Goal: Check status

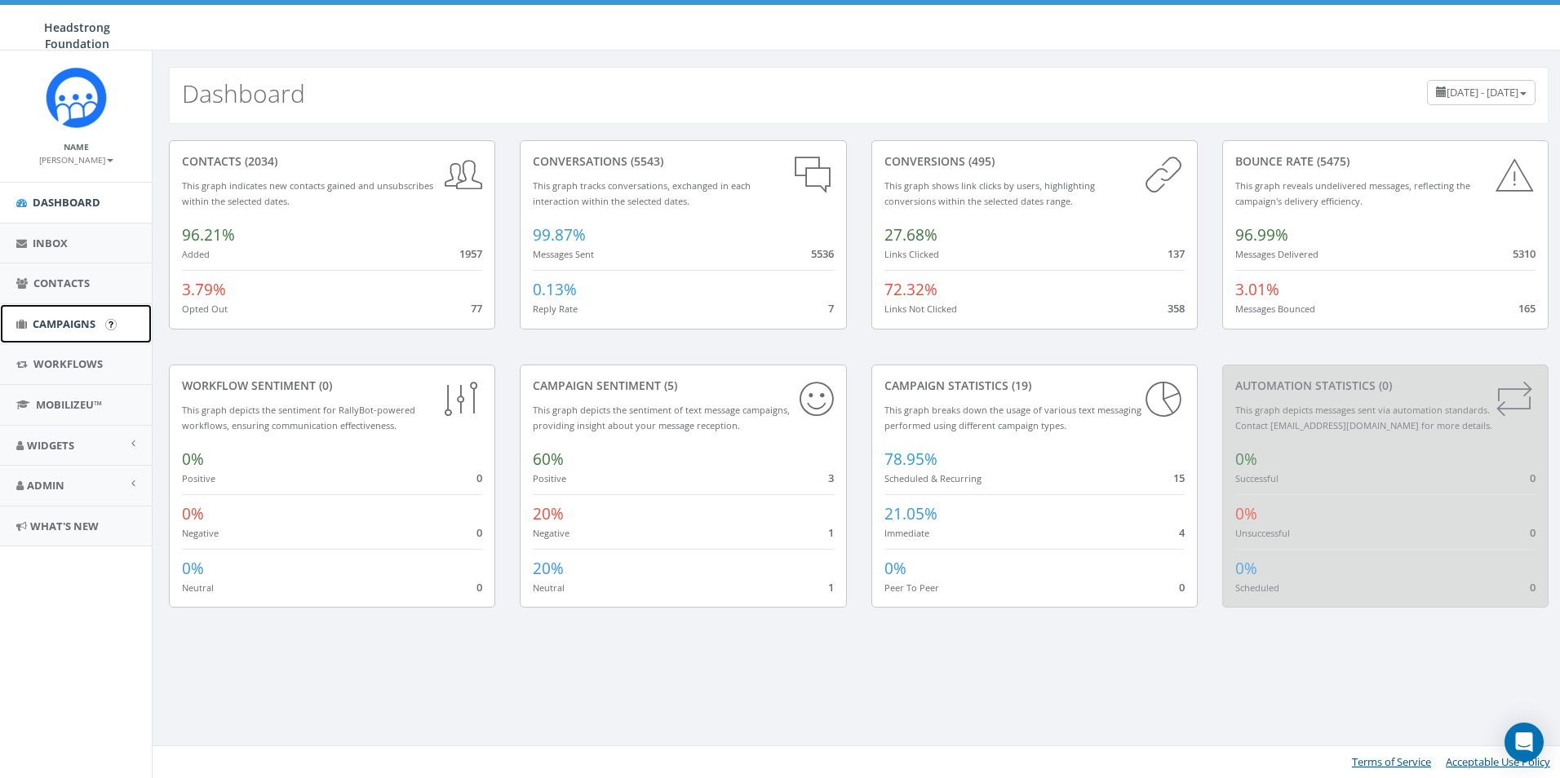
click at [65, 321] on span "Campaigns" at bounding box center [64, 323] width 63 height 15
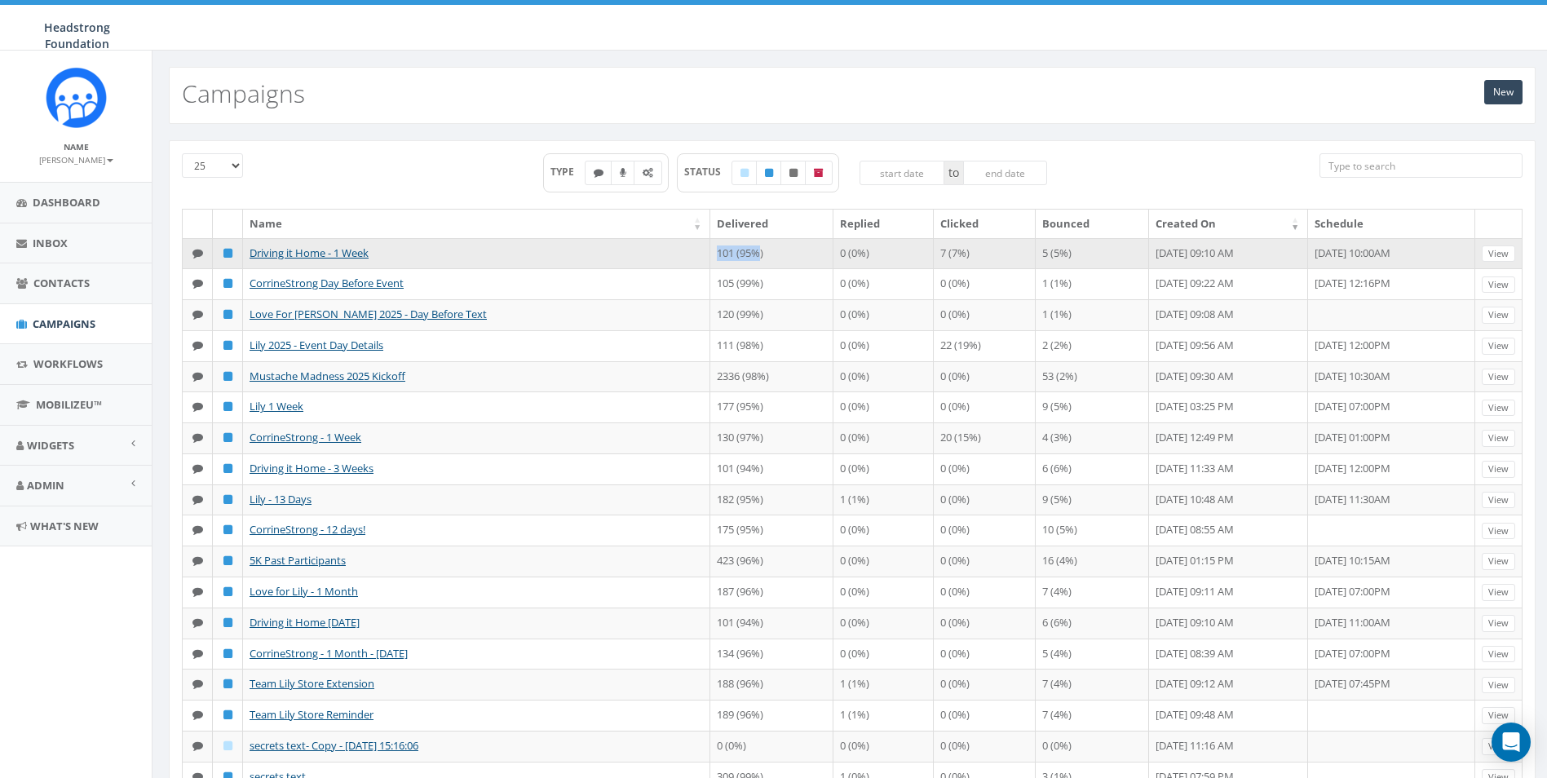
drag, startPoint x: 719, startPoint y: 249, endPoint x: 639, endPoint y: 250, distance: 79.1
click at [639, 250] on tr "Driving it Home - 1 Week 101 (95%) 0 (0%) 7 (7%) 5 (5%) October 06, 2025 09:10 …" at bounding box center [853, 253] width 1340 height 31
click at [1503, 246] on link "View" at bounding box center [1498, 254] width 33 height 17
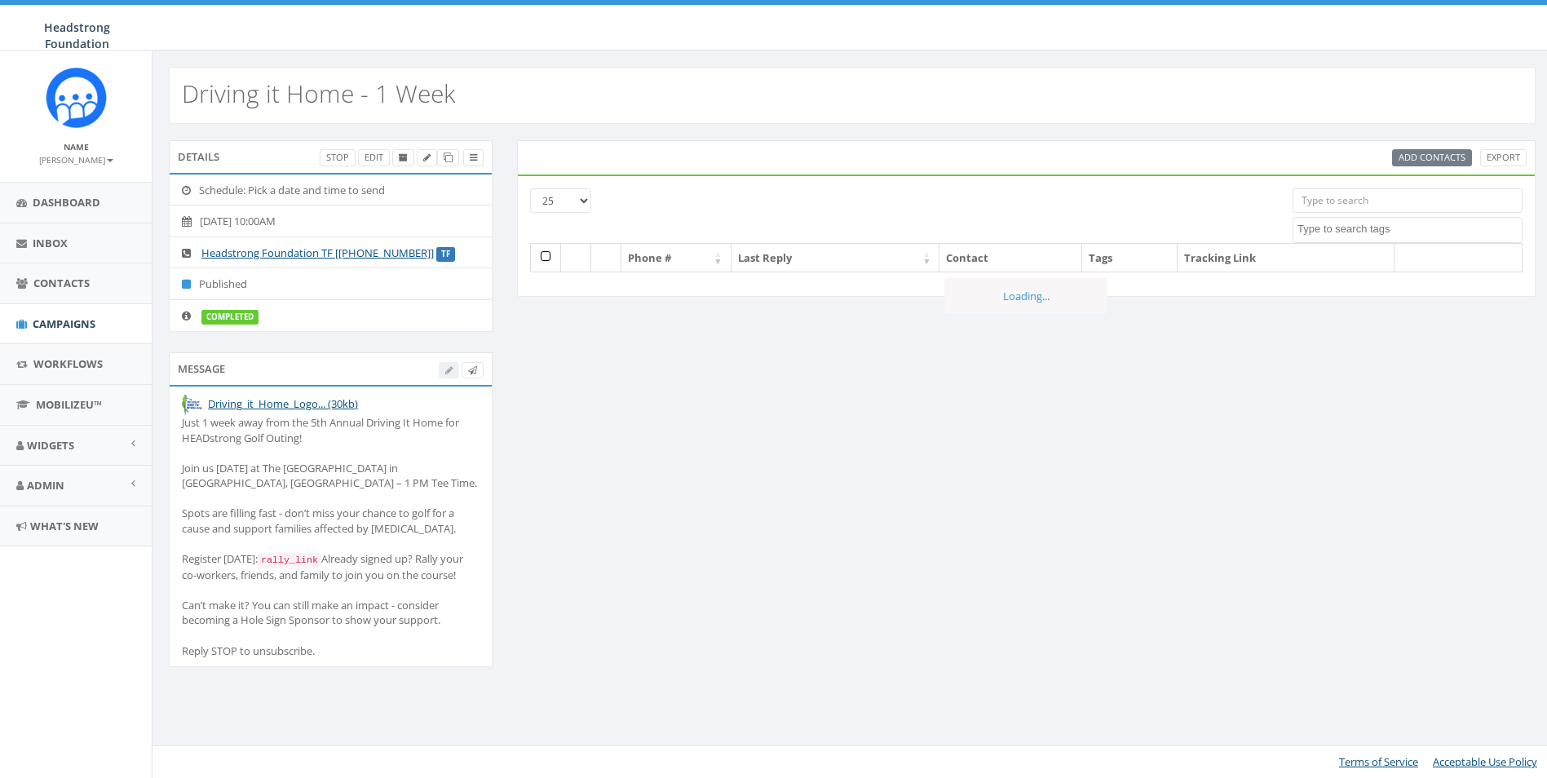
select select
